Goal: Navigation & Orientation: Go to known website

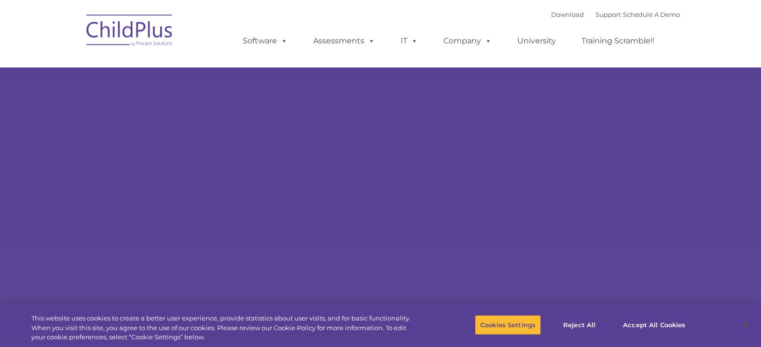
select select "MEDIUM"
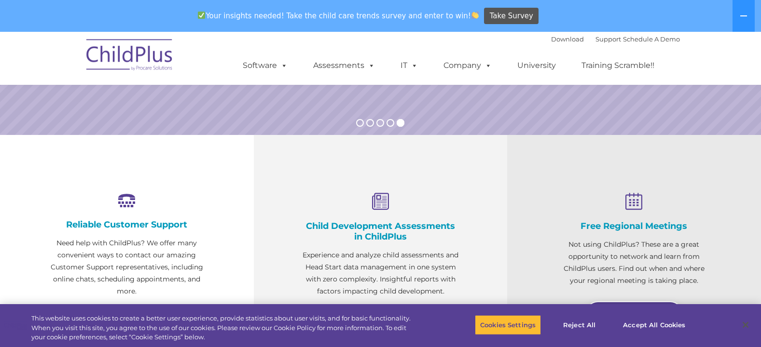
scroll to position [265, 0]
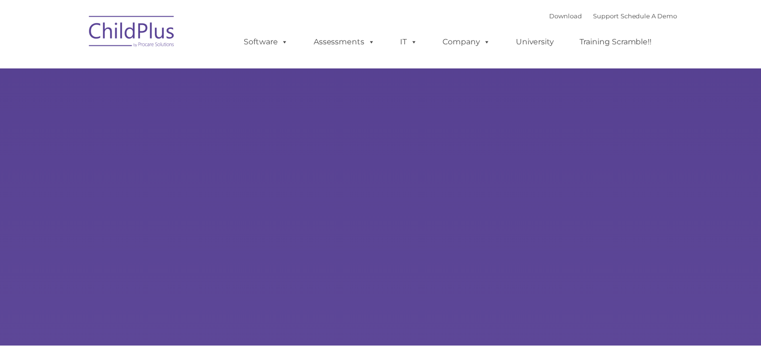
scroll to position [235, 0]
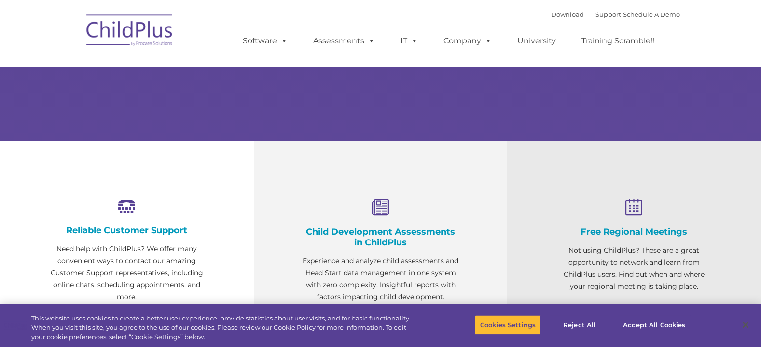
type input ""
select select "MEDIUM"
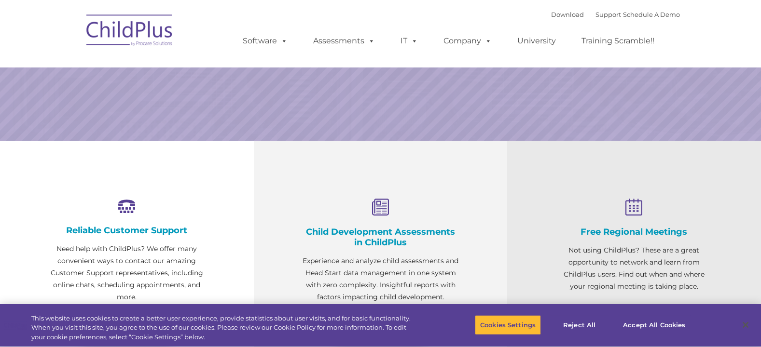
scroll to position [265, 0]
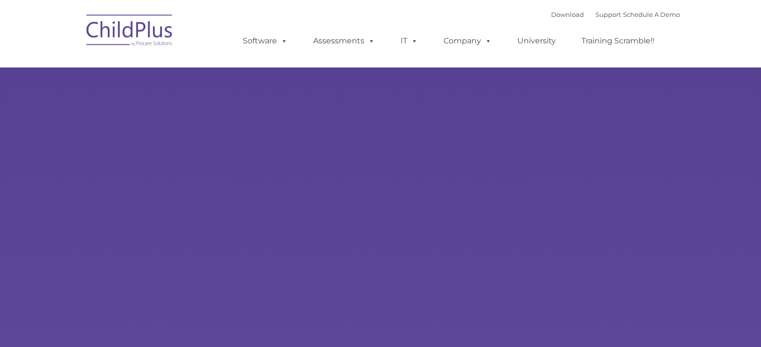
select select "MEDIUM"
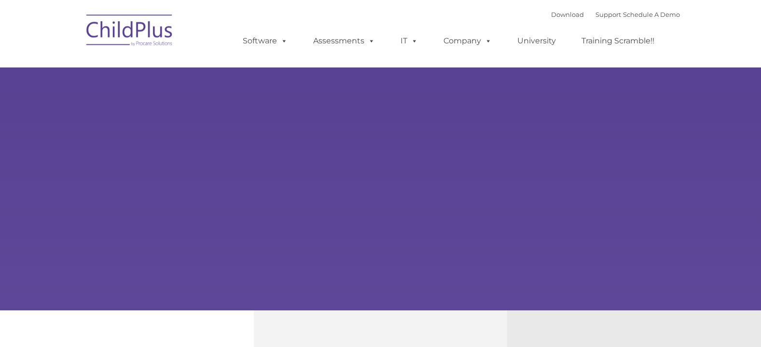
type input ""
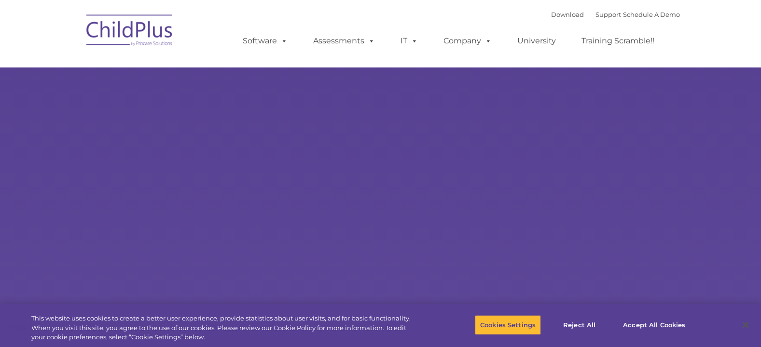
select select "MEDIUM"
